Goal: Navigation & Orientation: Find specific page/section

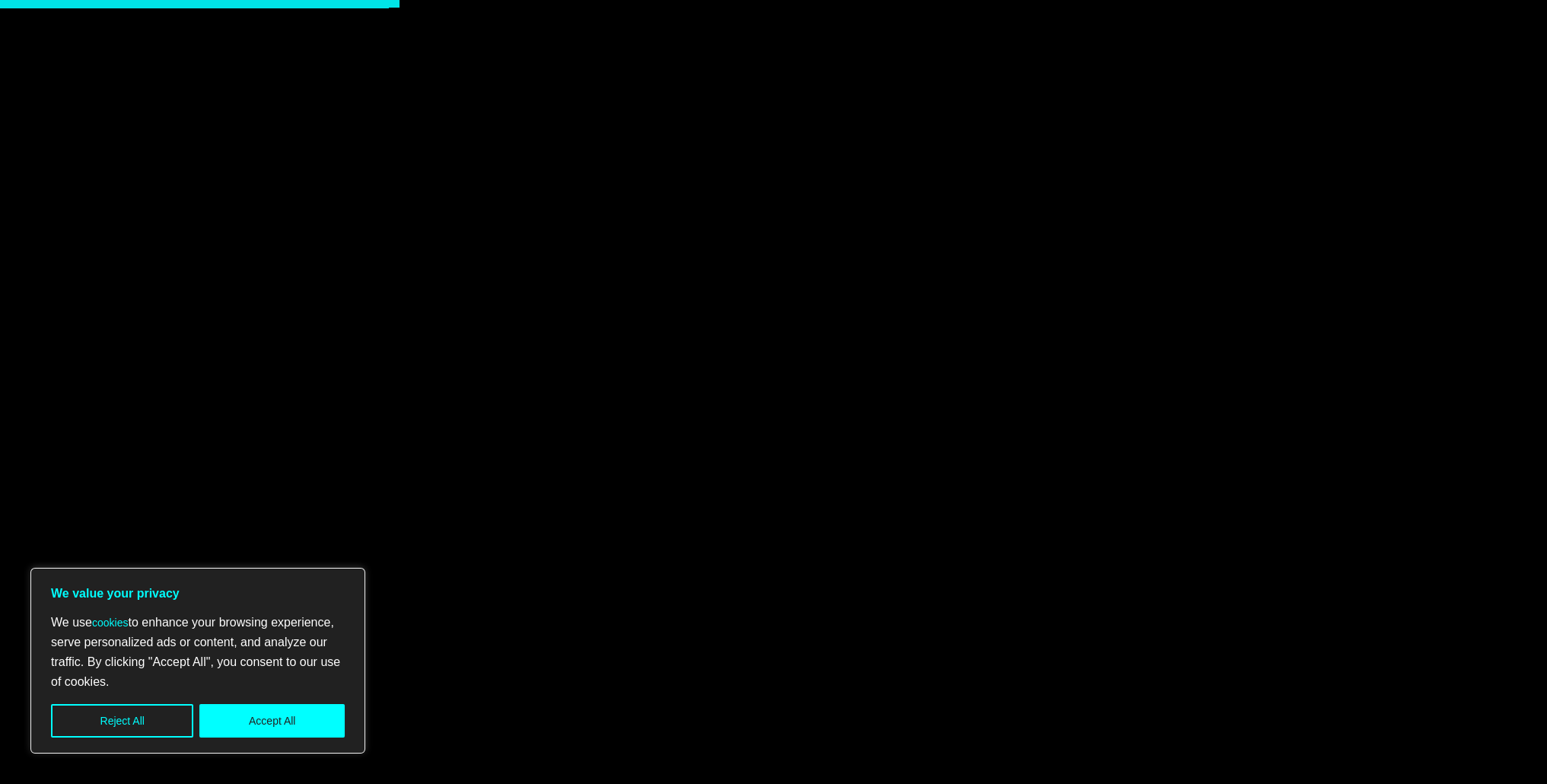
click at [292, 713] on button "Accept All" at bounding box center [272, 721] width 145 height 33
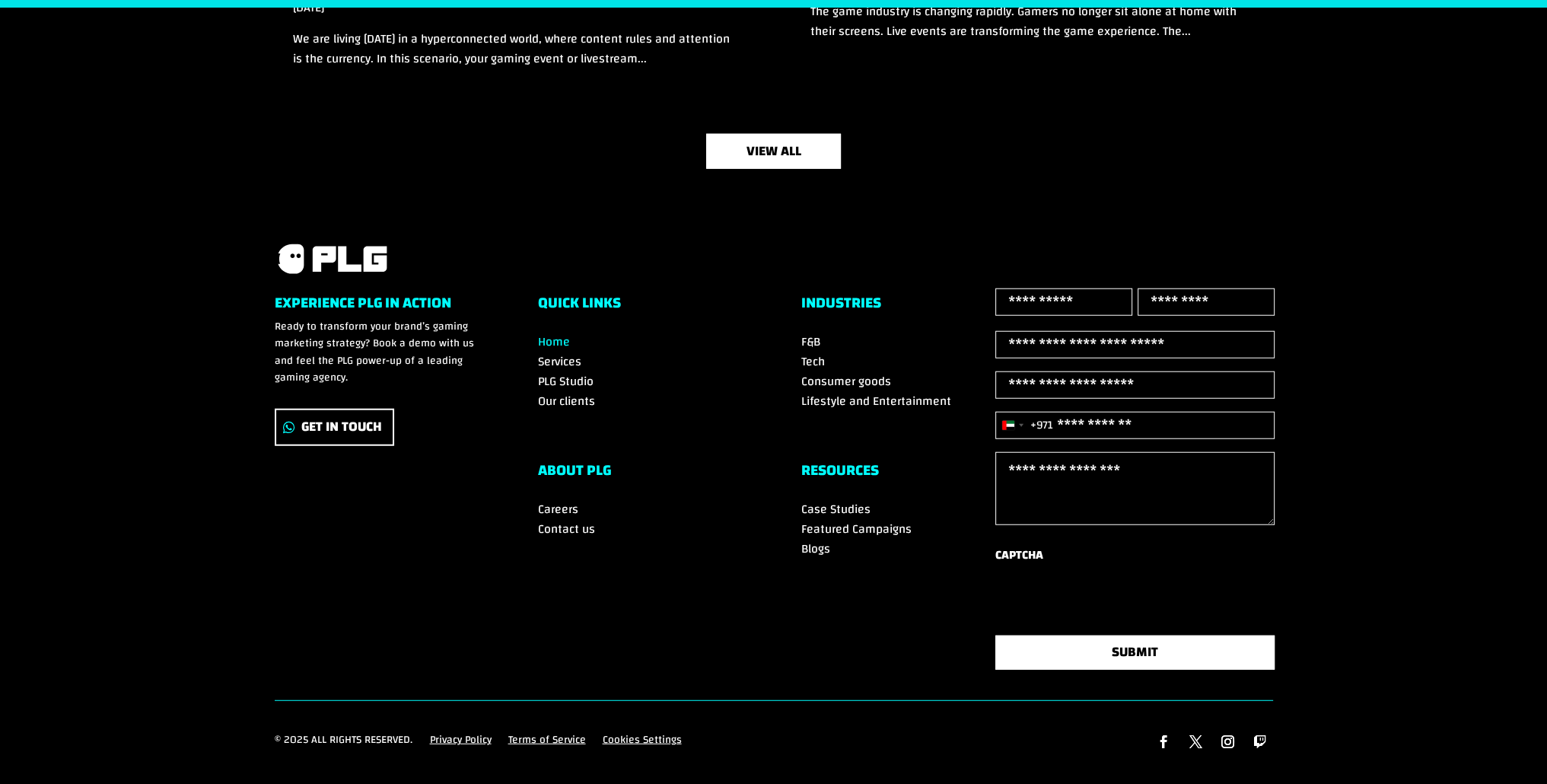
scroll to position [5193, 0]
click at [338, 409] on link "Get In Touch" at bounding box center [334, 427] width 119 height 38
click at [573, 518] on span "Contact us" at bounding box center [566, 529] width 57 height 23
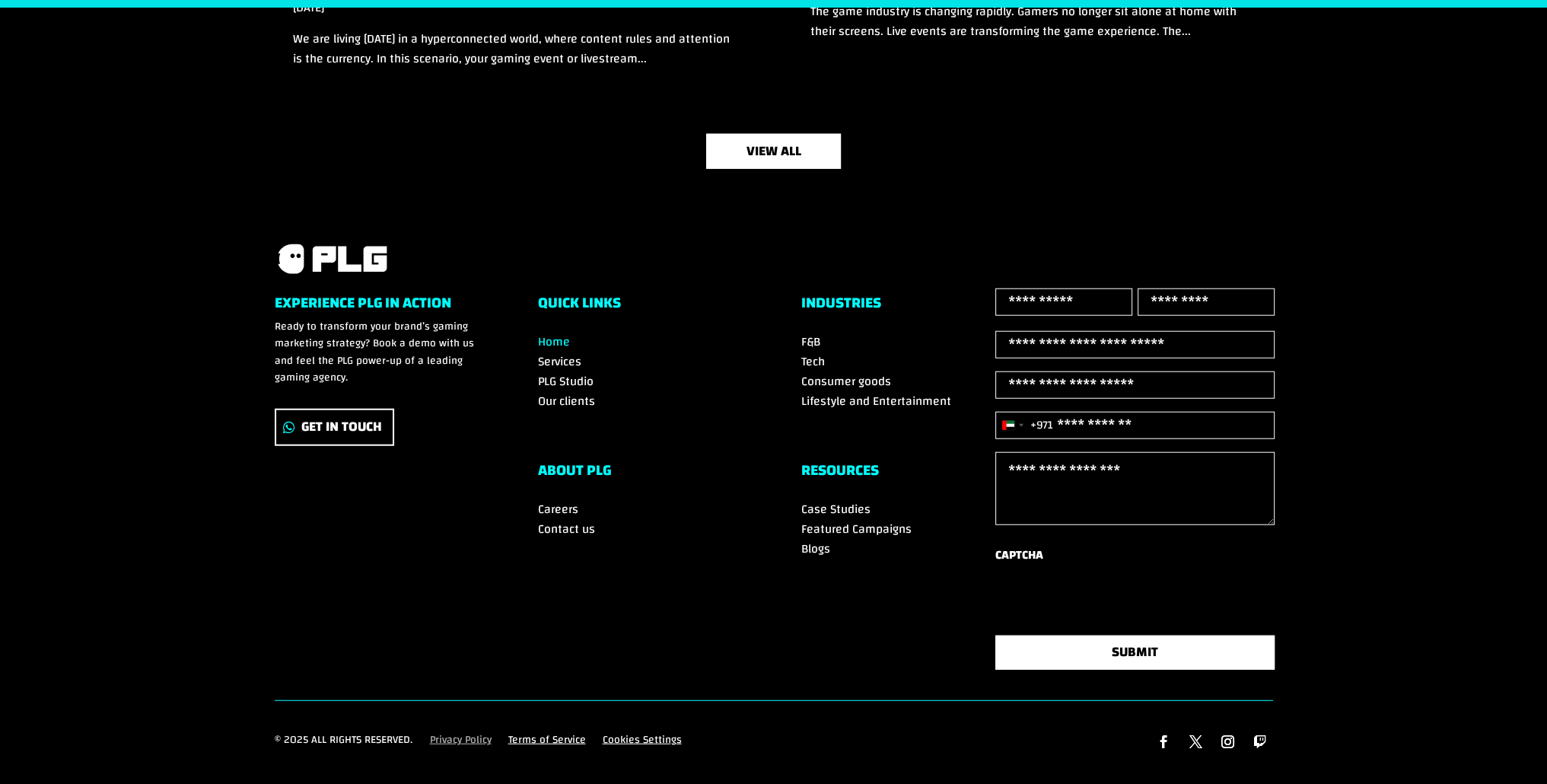
click at [463, 735] on link "Privacy Policy" at bounding box center [460, 744] width 62 height 24
click at [551, 733] on link "Terms of Service" at bounding box center [547, 744] width 78 height 24
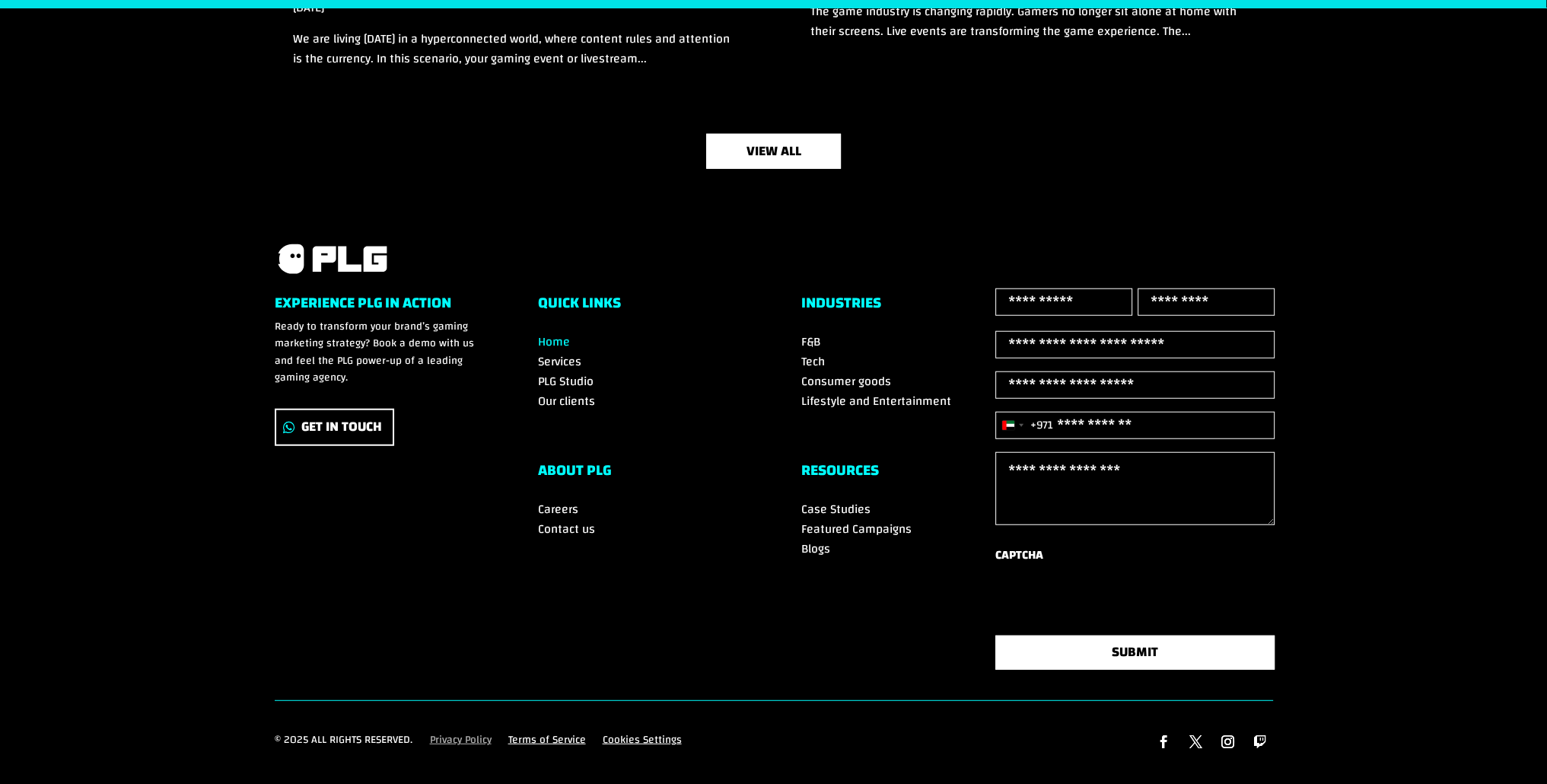
click at [456, 733] on link "Privacy Policy" at bounding box center [460, 744] width 62 height 24
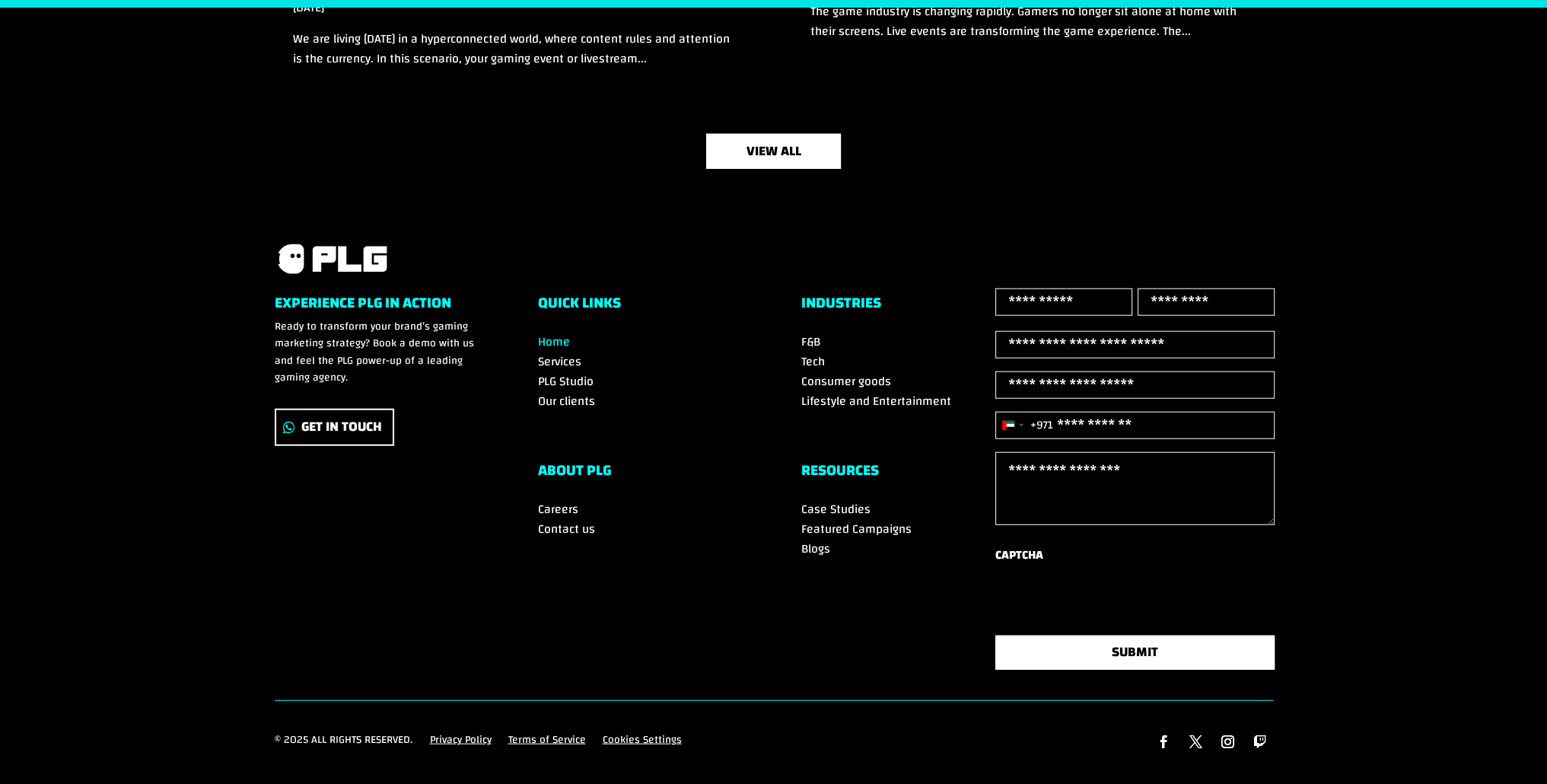
scroll to position [5220, 0]
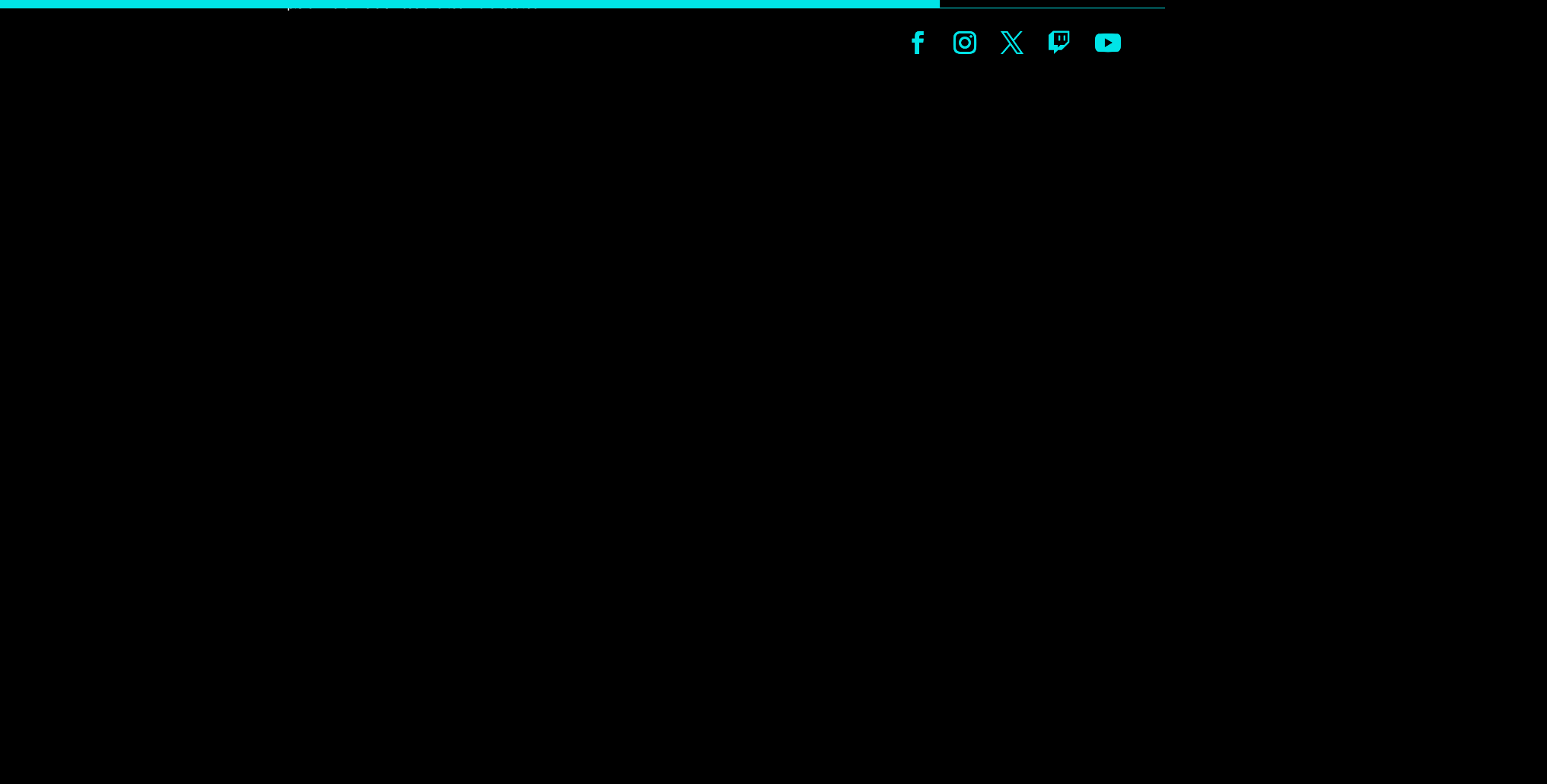
scroll to position [761, 0]
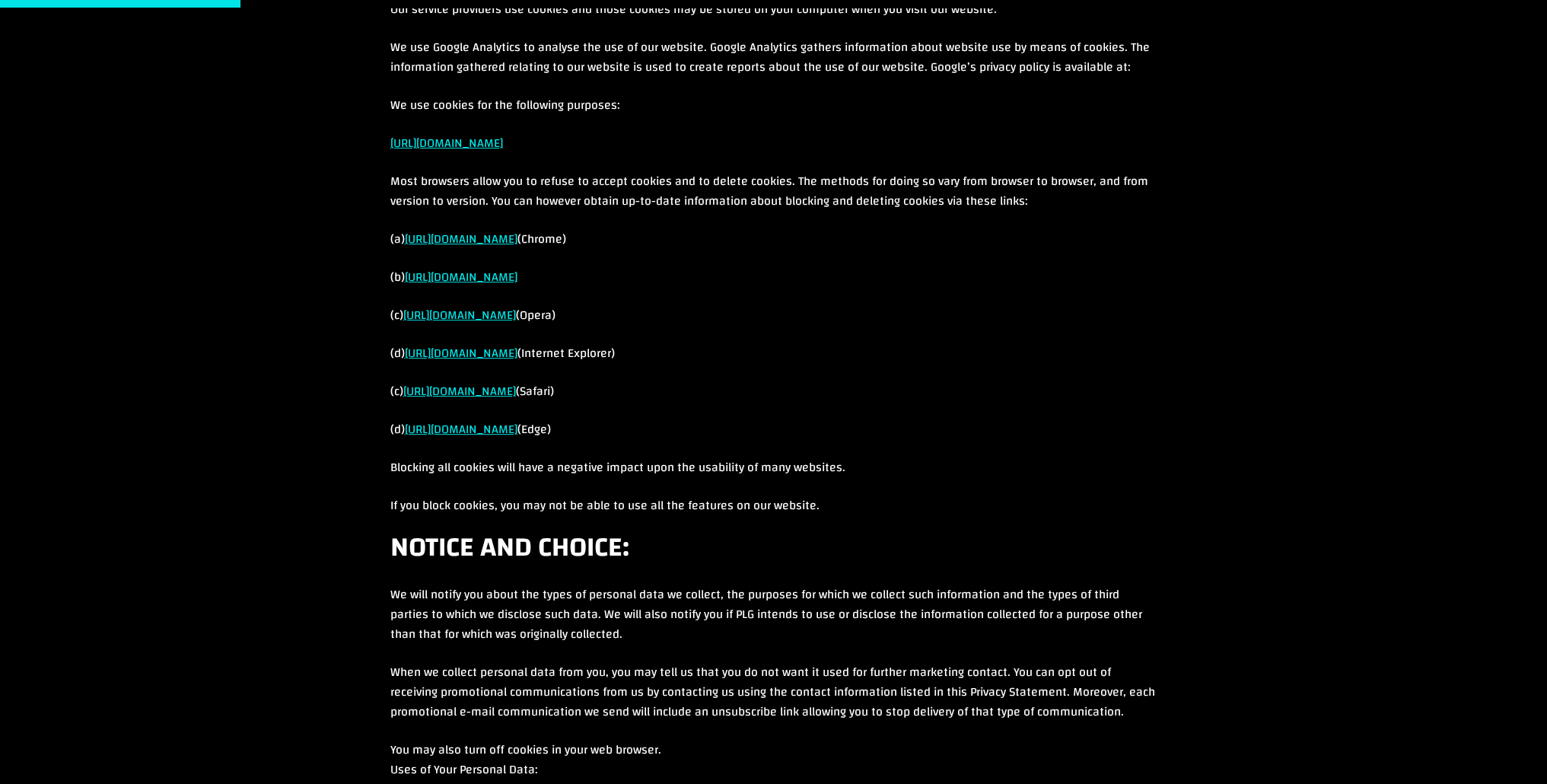
scroll to position [1066, 0]
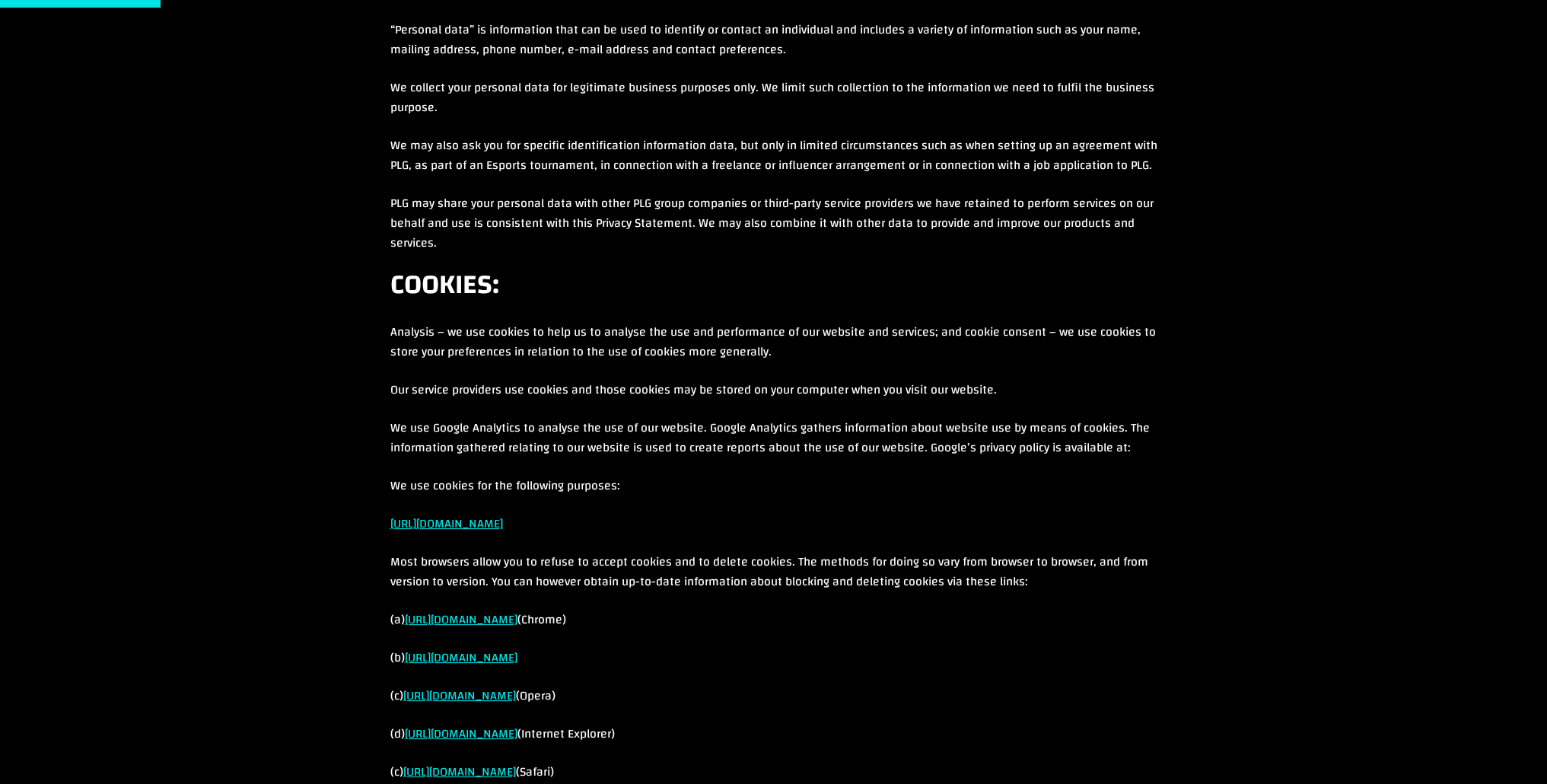
scroll to position [837, 0]
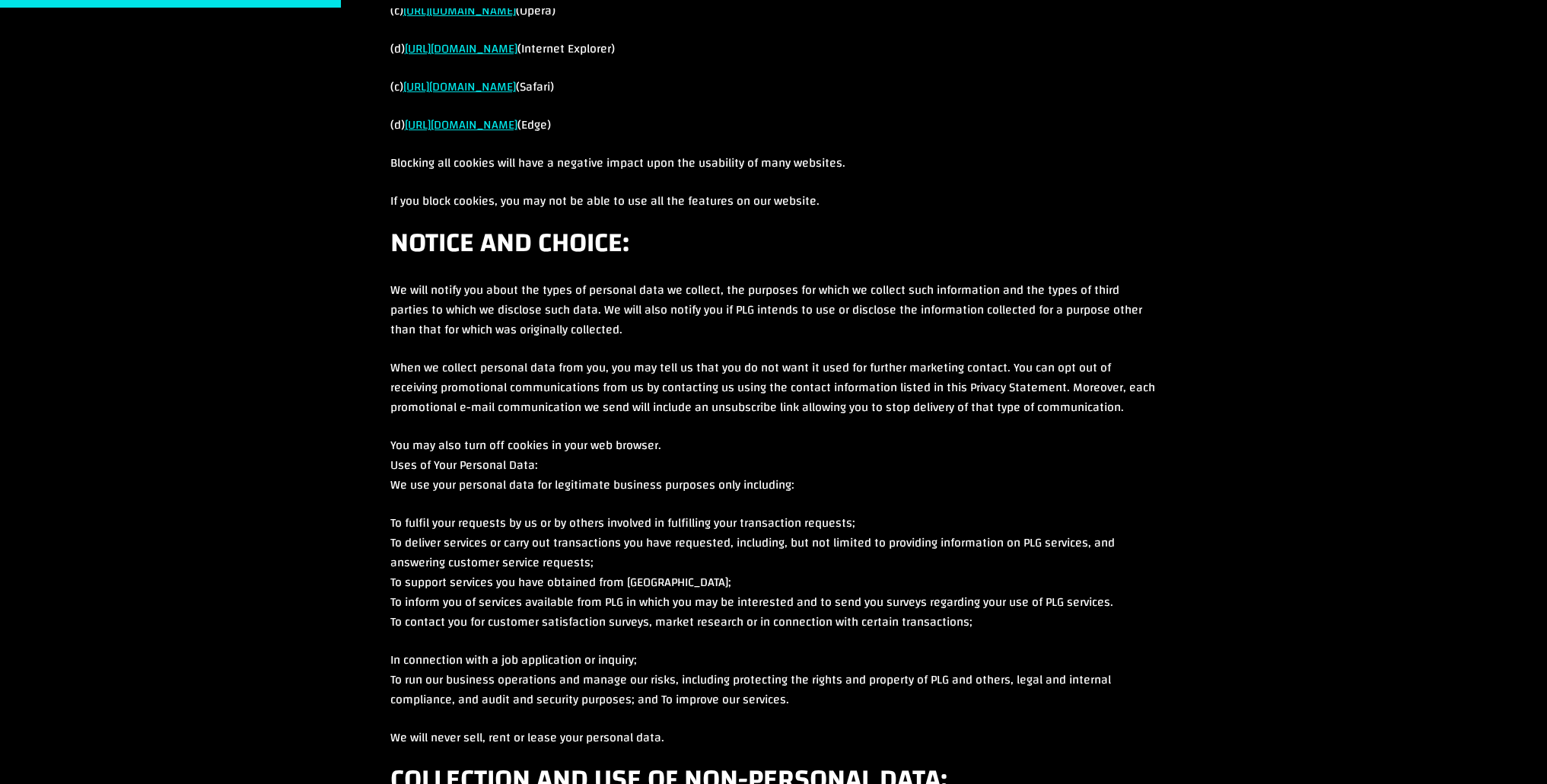
scroll to position [1674, 0]
